Goal: Task Accomplishment & Management: Use online tool/utility

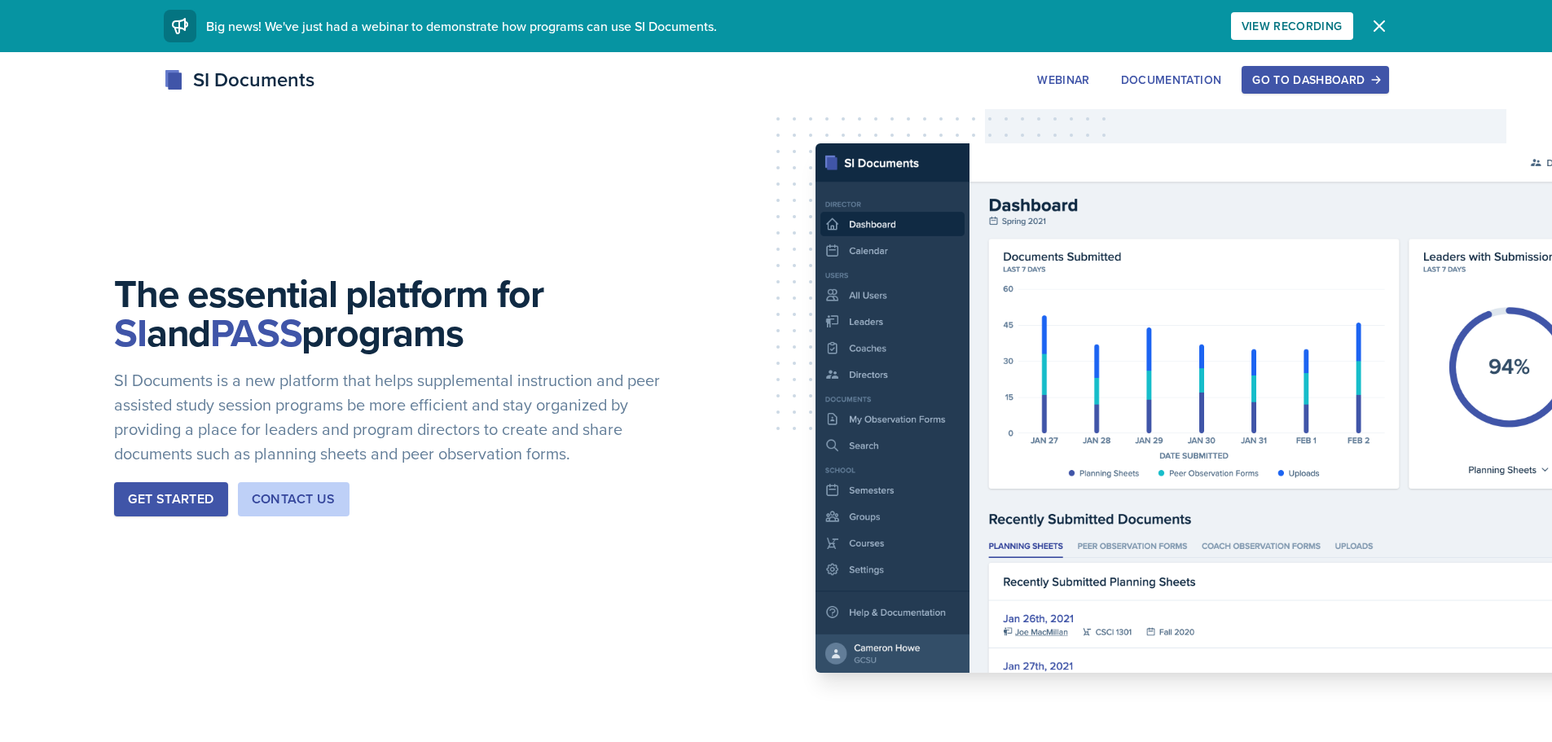
click at [1326, 81] on div "Go to Dashboard" at bounding box center [1314, 79] width 125 height 13
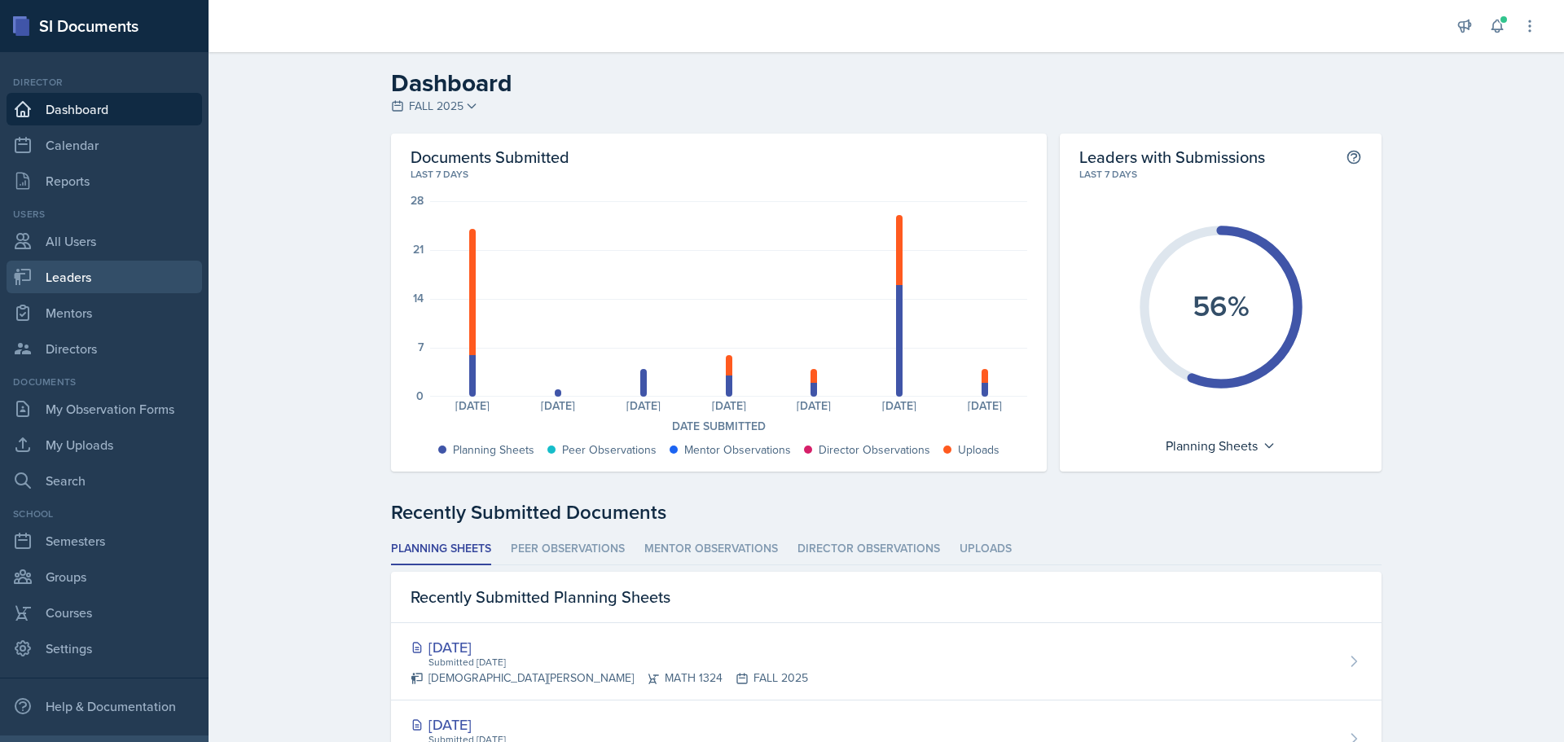
click at [76, 279] on link "Leaders" at bounding box center [105, 277] width 196 height 33
select select "0924c876-6fa7-4296-b593-7db6428ef465"
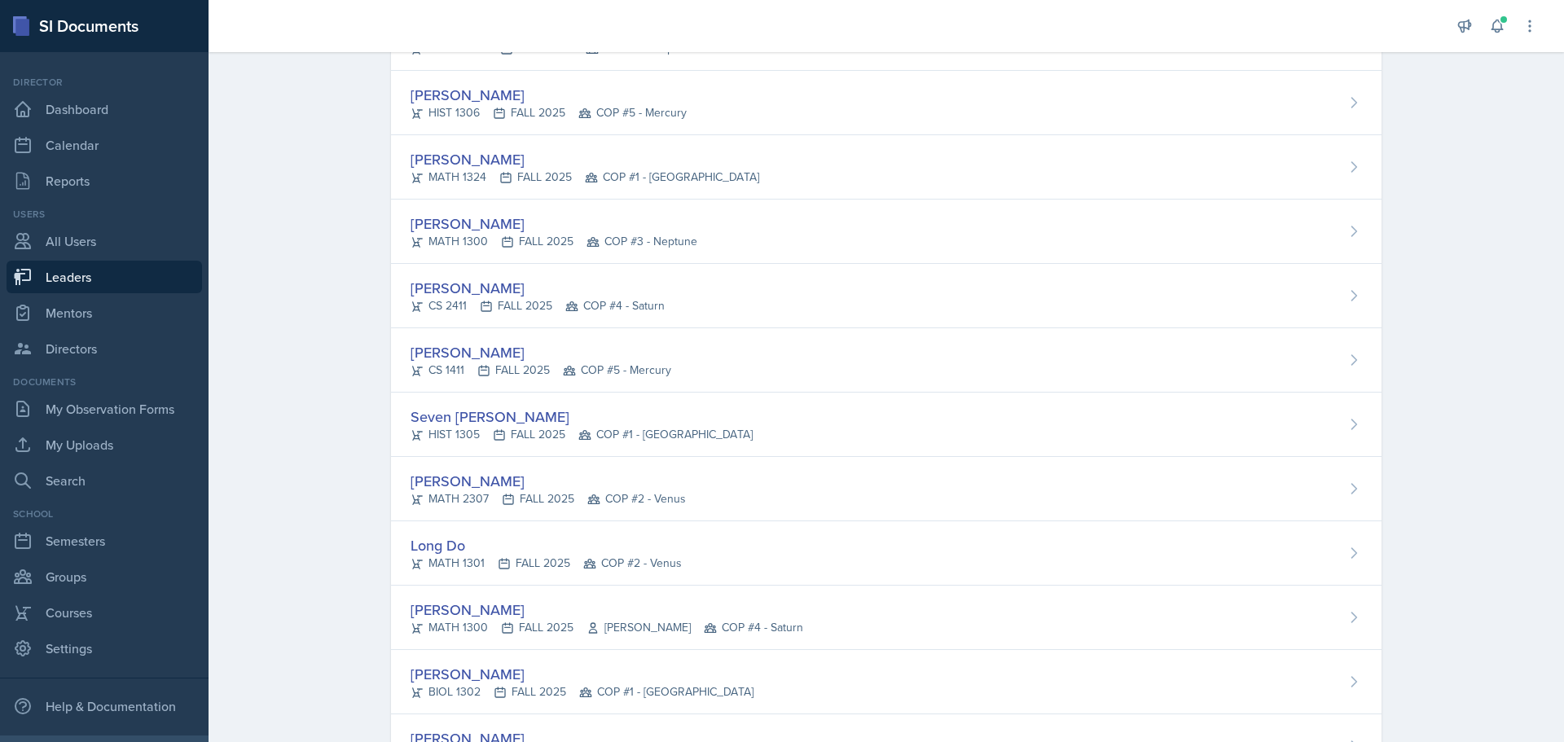
scroll to position [518, 0]
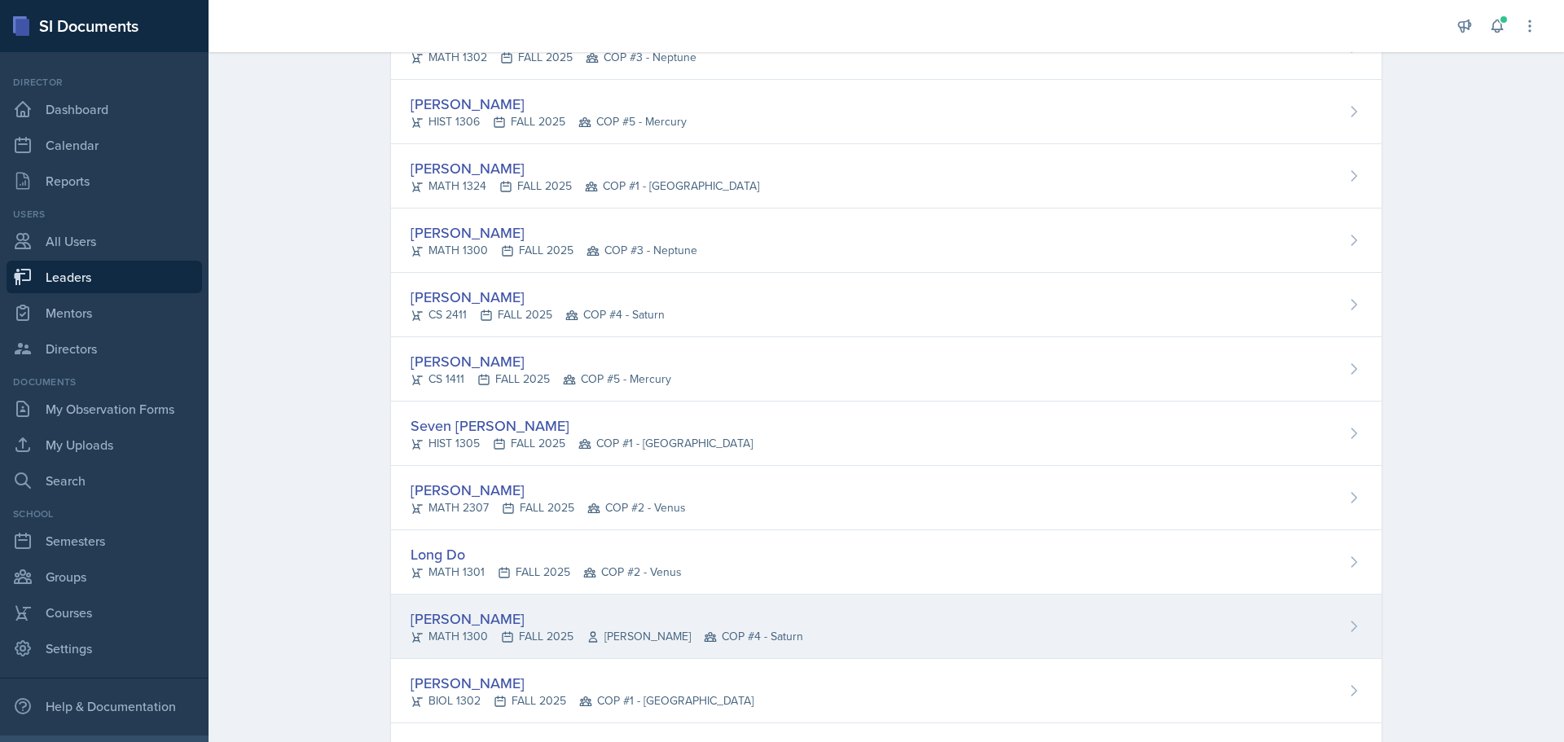
click at [493, 619] on div "[PERSON_NAME]" at bounding box center [607, 619] width 393 height 22
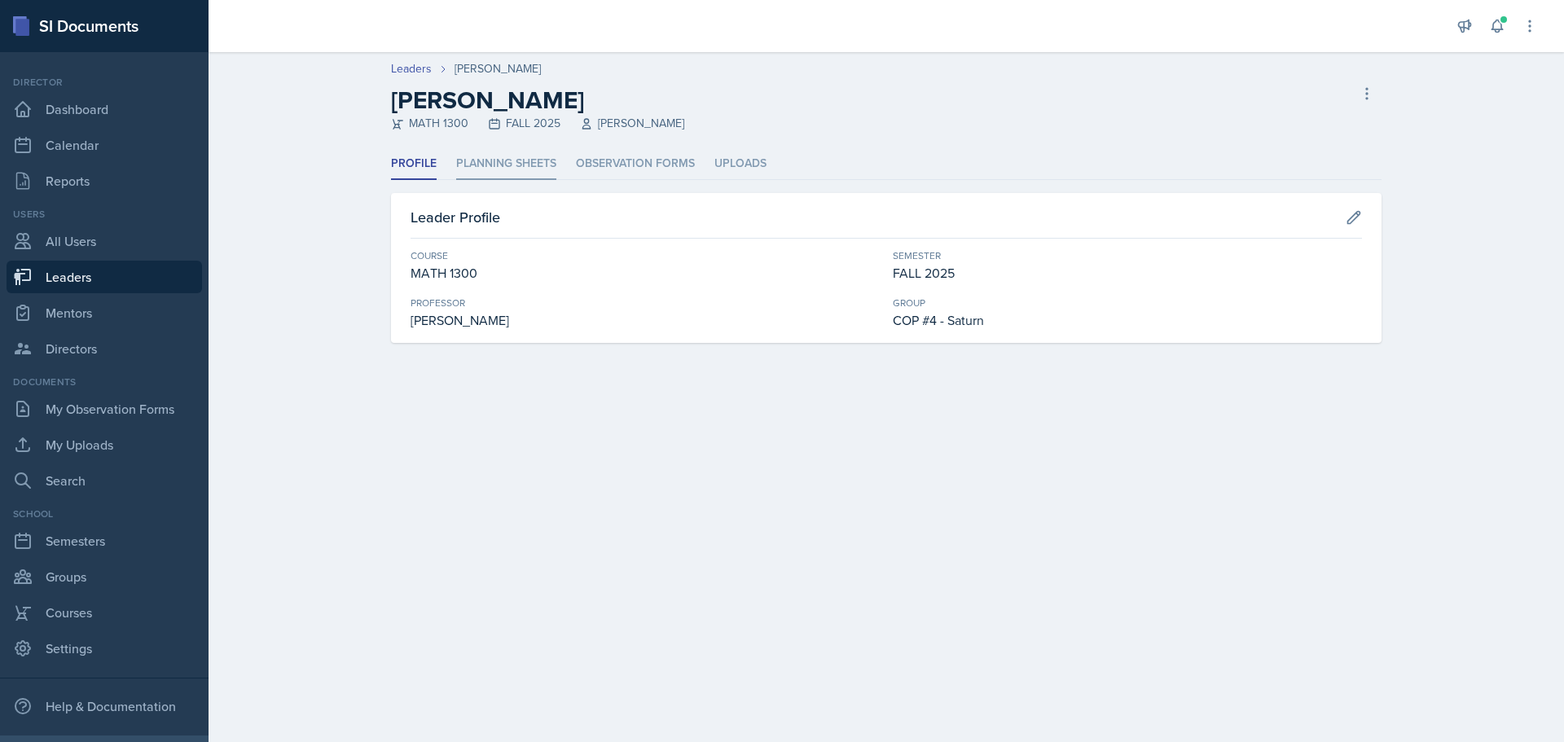
click at [521, 165] on li "Planning Sheets" at bounding box center [506, 164] width 100 height 32
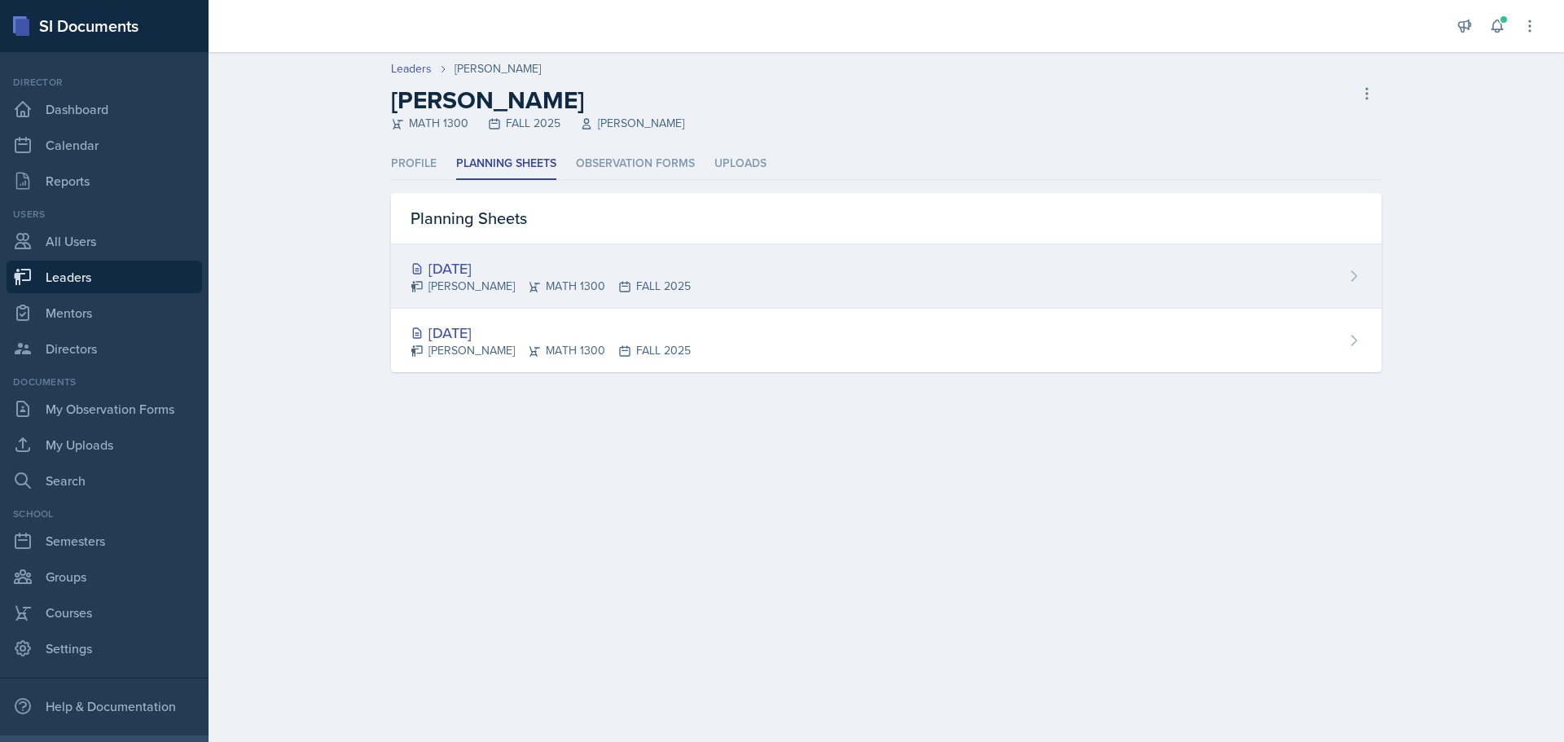
click at [503, 279] on div "[PERSON_NAME] MATH 1300 FALL 2025" at bounding box center [551, 286] width 280 height 17
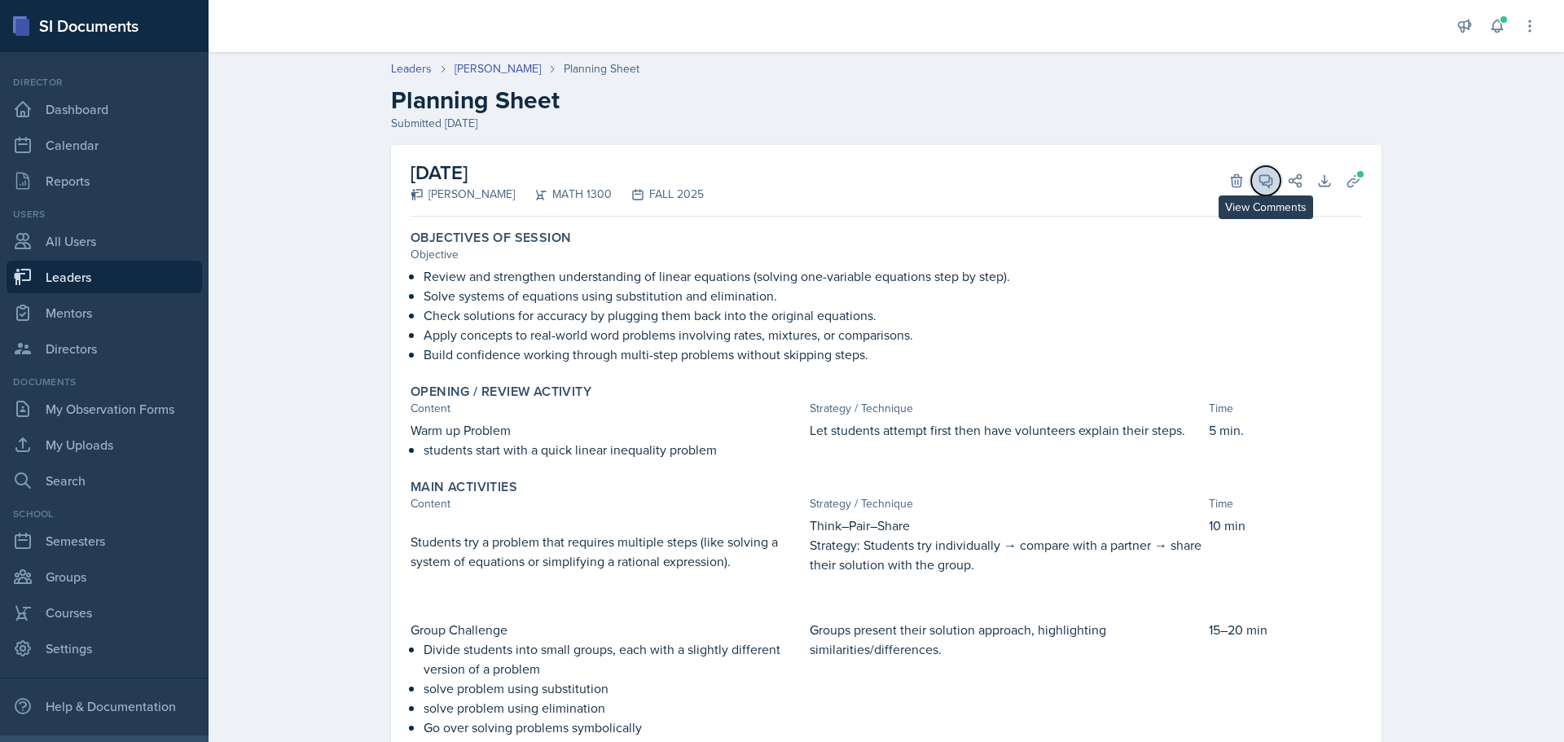
click at [1261, 182] on icon at bounding box center [1266, 181] width 12 height 12
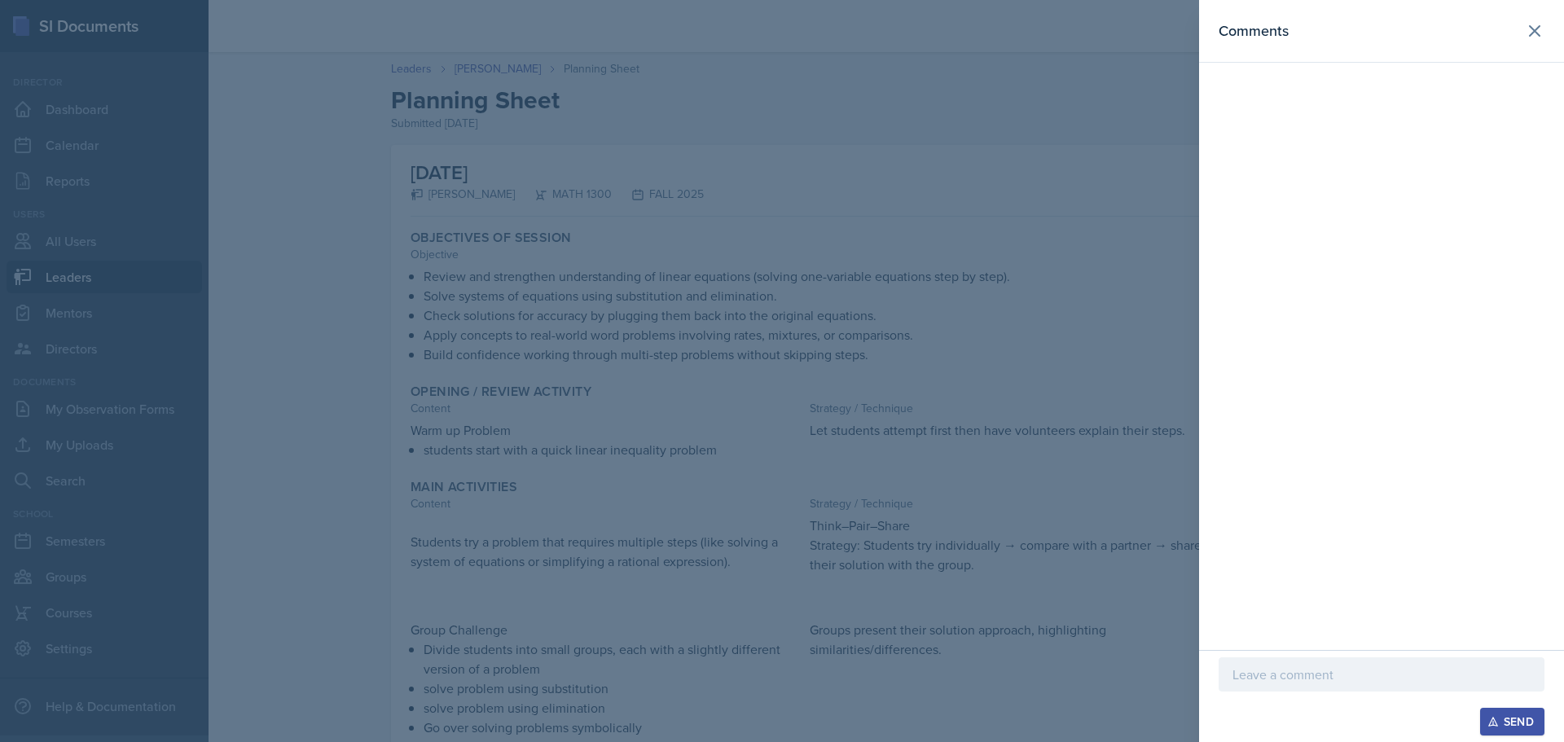
click at [1364, 679] on p at bounding box center [1381, 675] width 298 height 20
click at [1522, 722] on div "Send" at bounding box center [1512, 721] width 43 height 13
click at [1535, 39] on icon at bounding box center [1535, 31] width 20 height 20
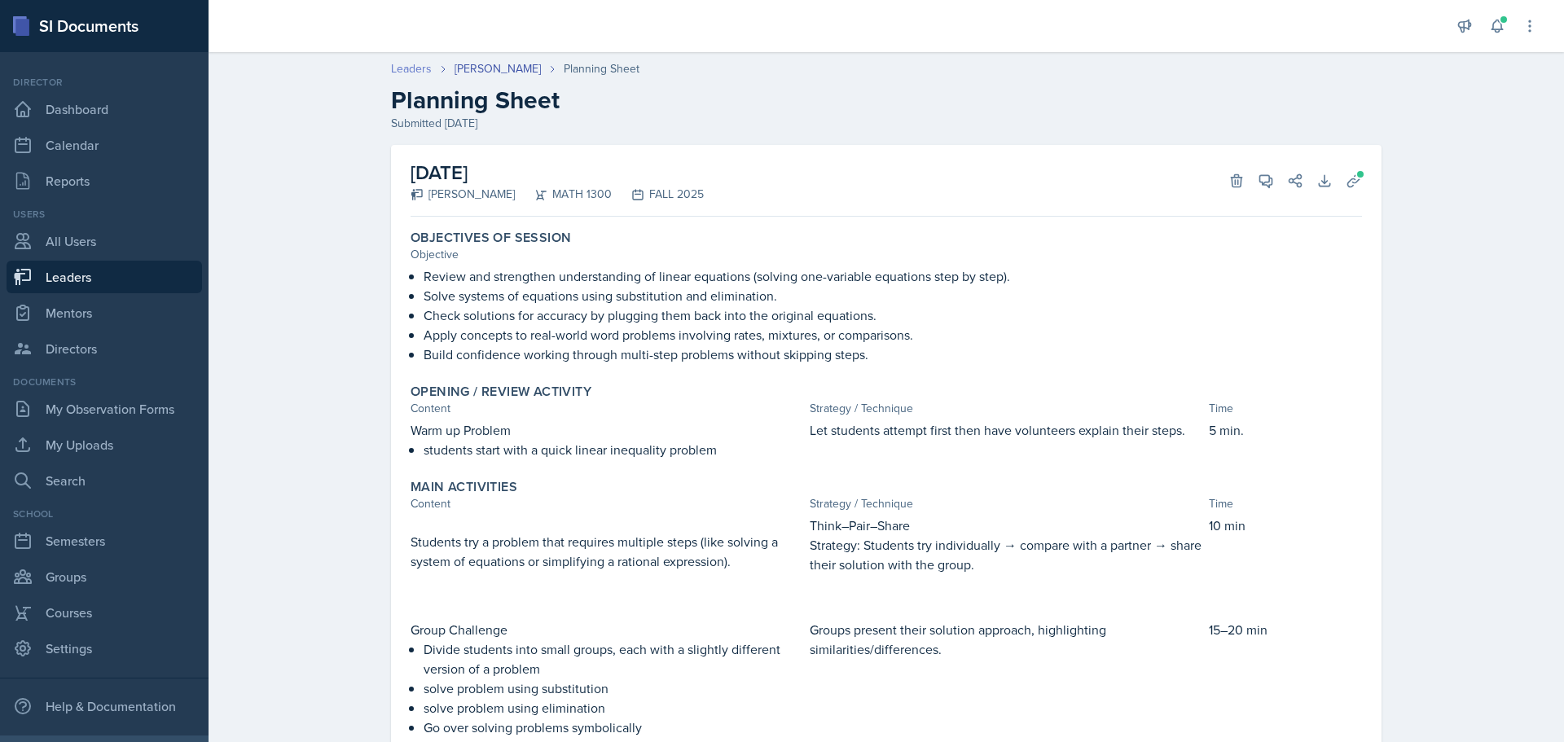
click at [402, 72] on link "Leaders" at bounding box center [411, 68] width 41 height 17
select select "0924c876-6fa7-4296-b593-7db6428ef465"
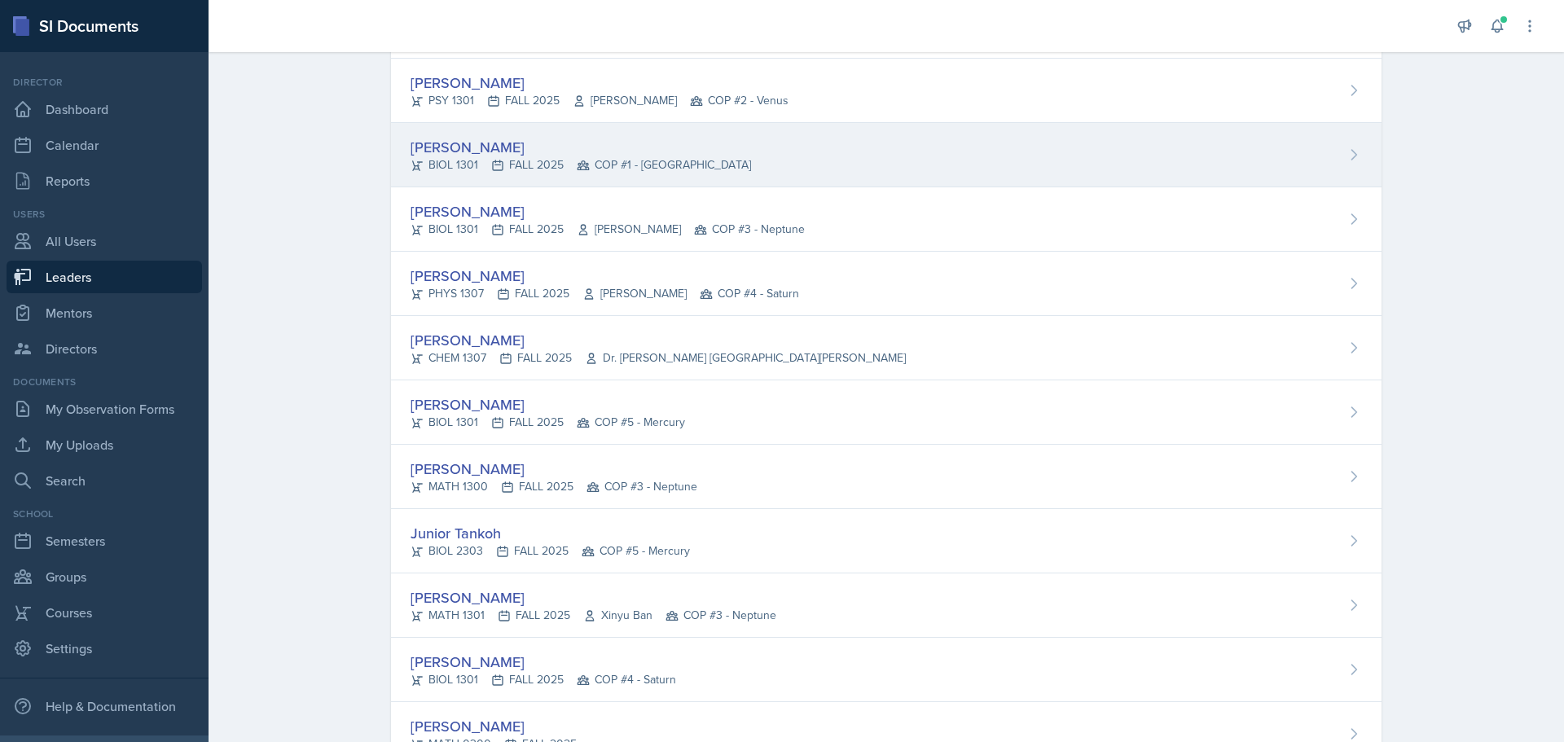
scroll to position [2147, 0]
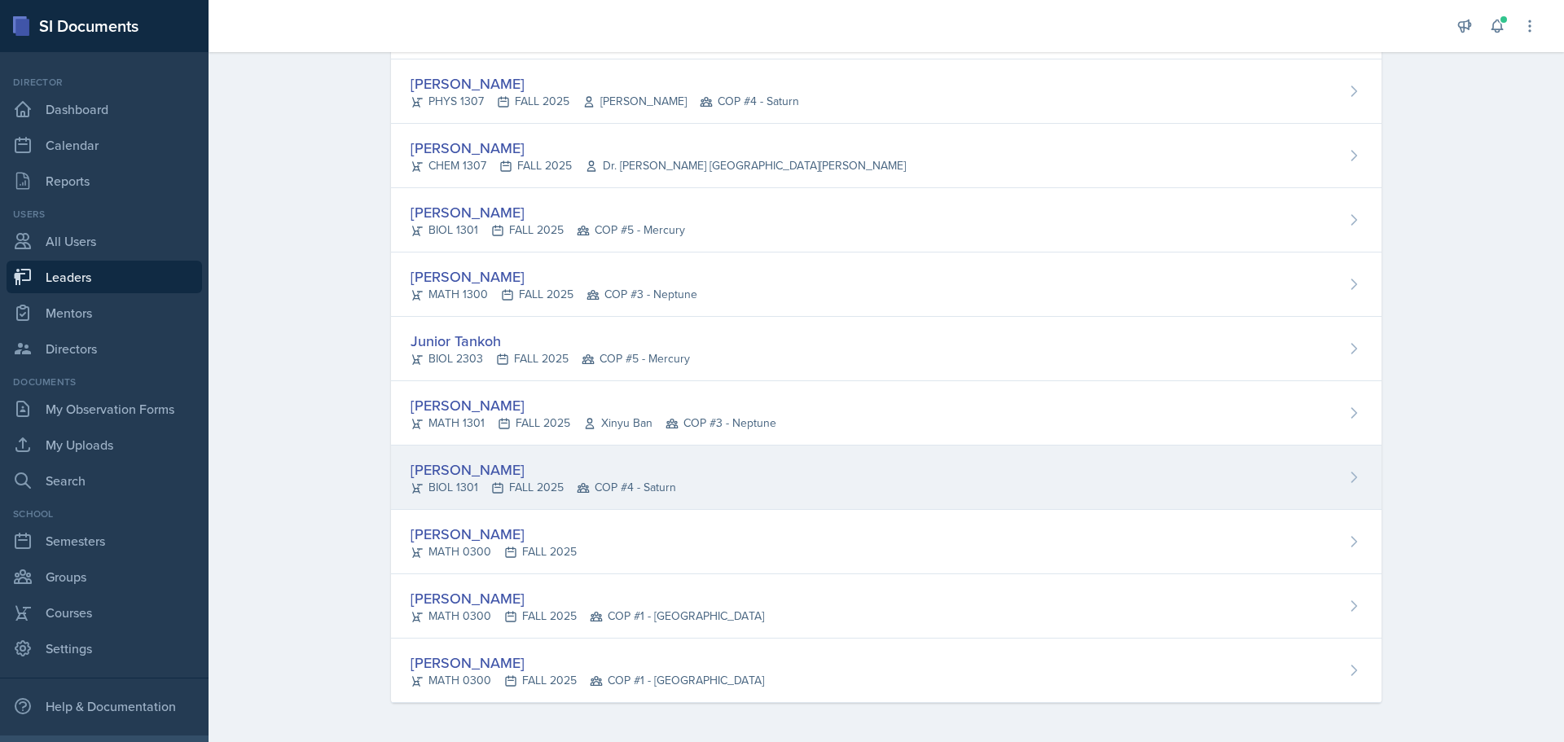
click at [455, 469] on div "[PERSON_NAME]" at bounding box center [544, 470] width 266 height 22
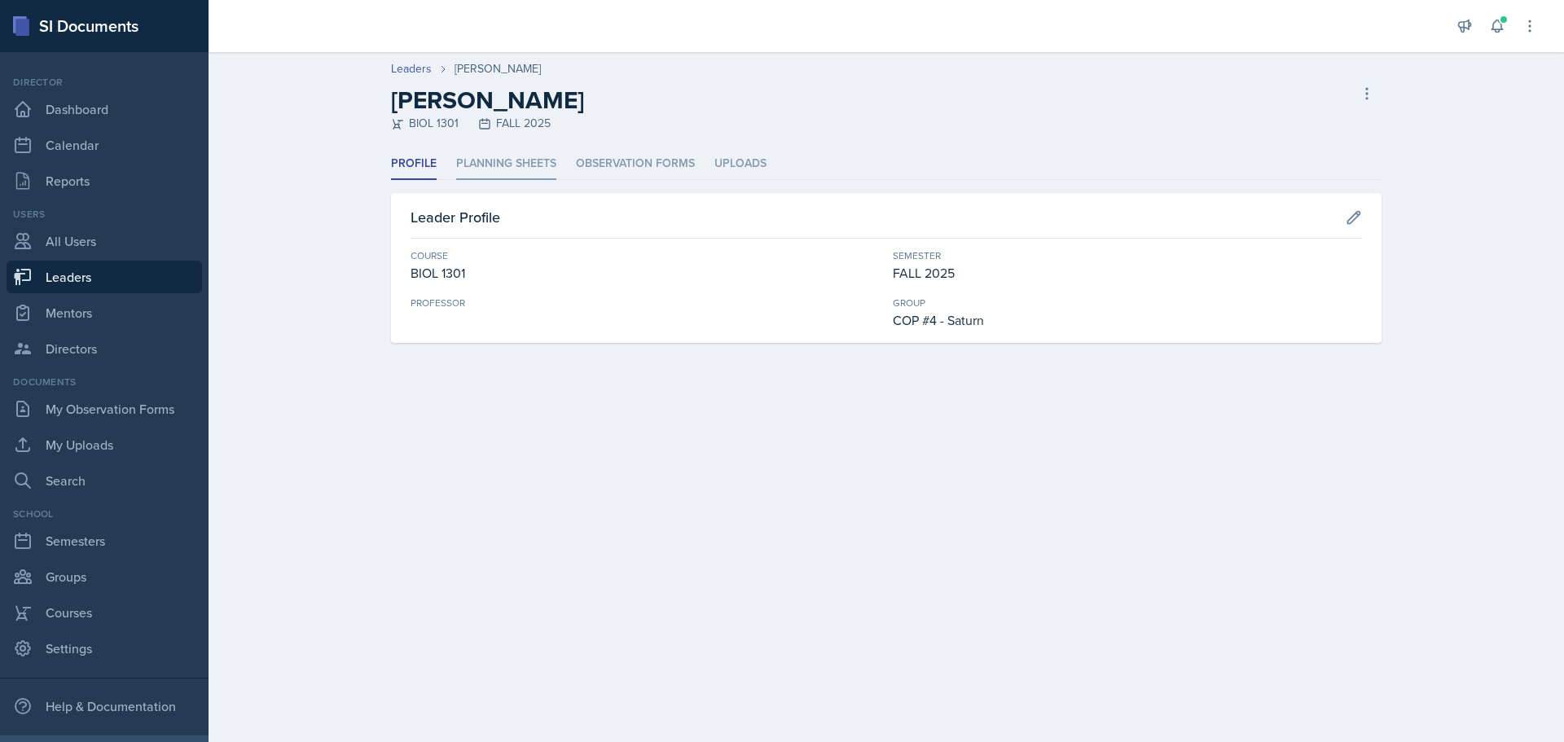
click at [515, 165] on li "Planning Sheets" at bounding box center [506, 164] width 100 height 32
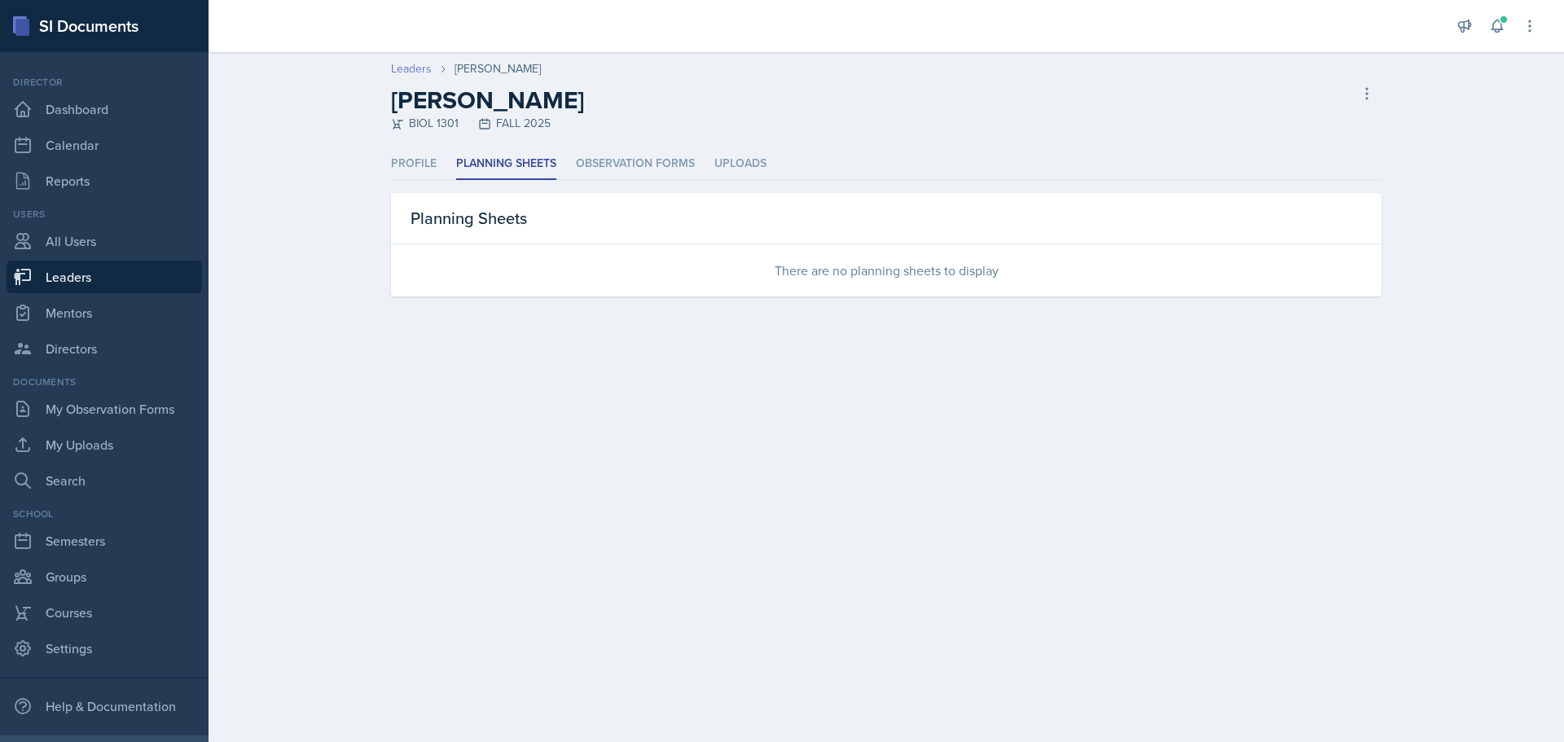
click at [411, 67] on link "Leaders" at bounding box center [411, 68] width 41 height 17
select select "0924c876-6fa7-4296-b593-7db6428ef465"
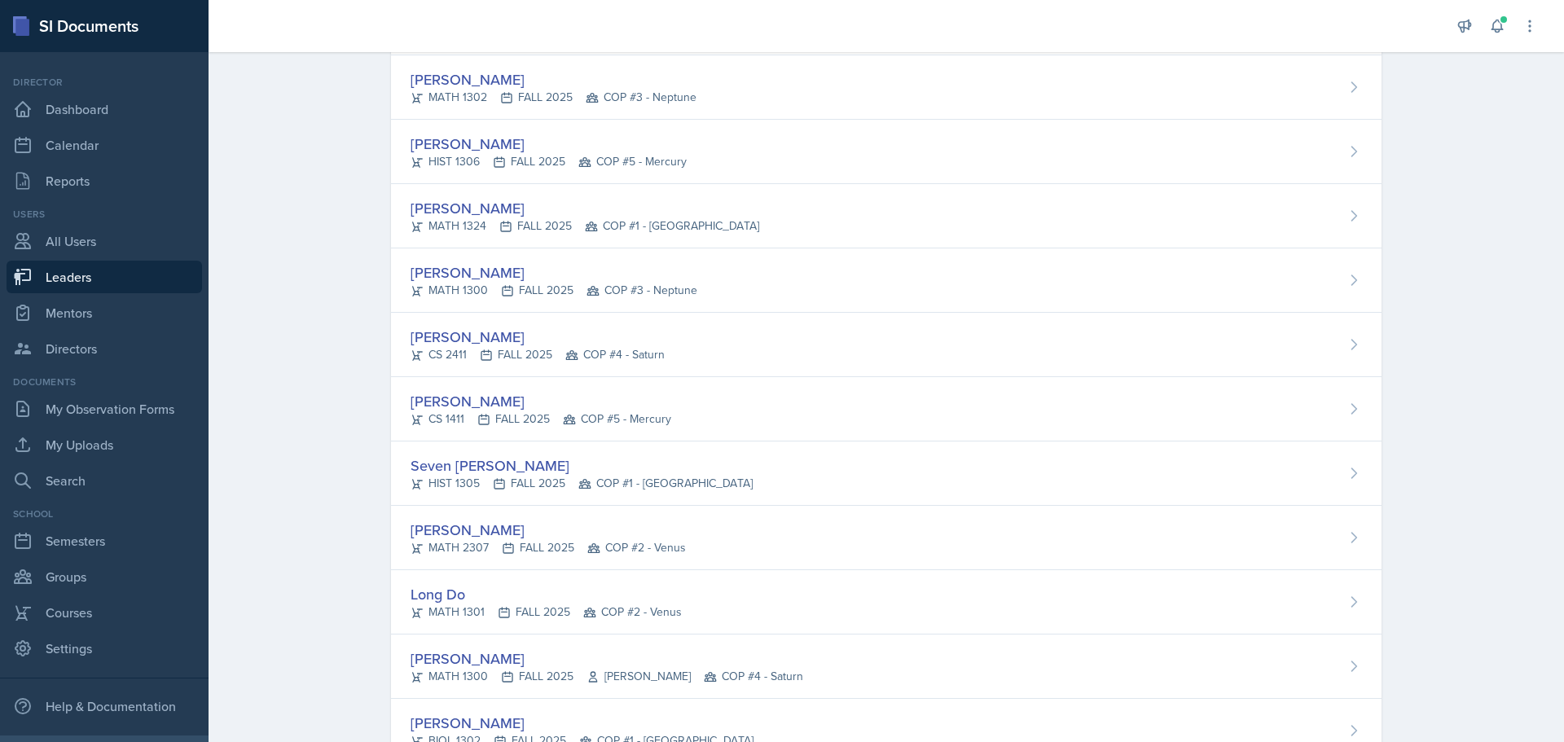
scroll to position [355, 0]
